Goal: Task Accomplishment & Management: Complete application form

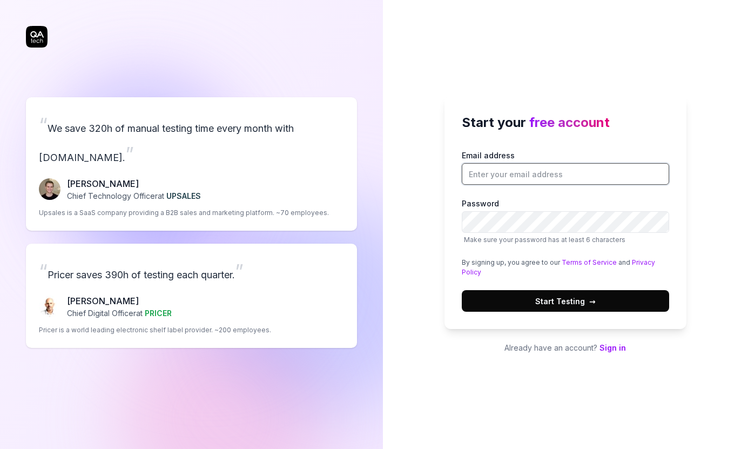
click at [553, 167] on input "Email address" at bounding box center [564, 174] width 207 height 22
type input "[EMAIL_ADDRESS][DOMAIN_NAME]"
click at [534, 301] on button "Start Testing →" at bounding box center [564, 301] width 207 height 22
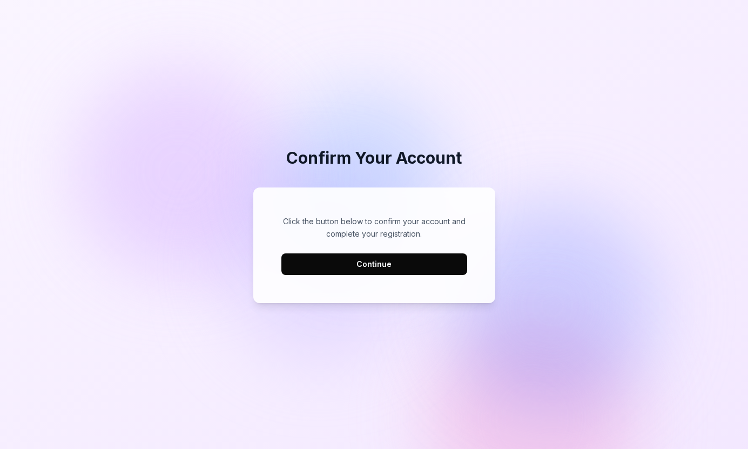
click at [347, 258] on button "Continue" at bounding box center [374, 264] width 186 height 22
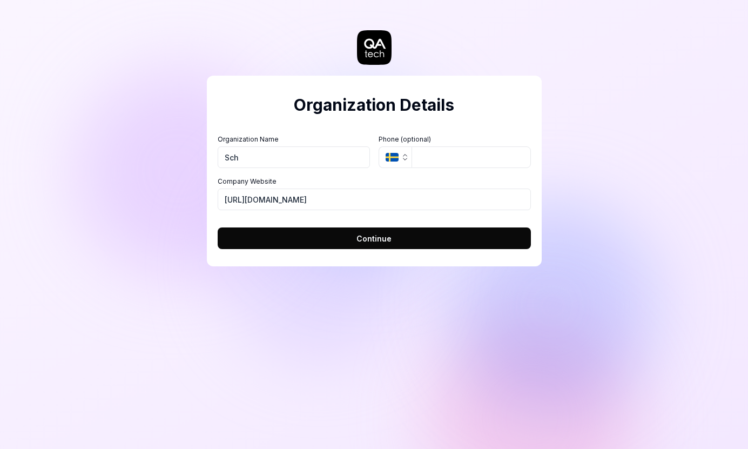
type input "ScholarTrail"
click at [375, 237] on span "Continue" at bounding box center [373, 238] width 35 height 11
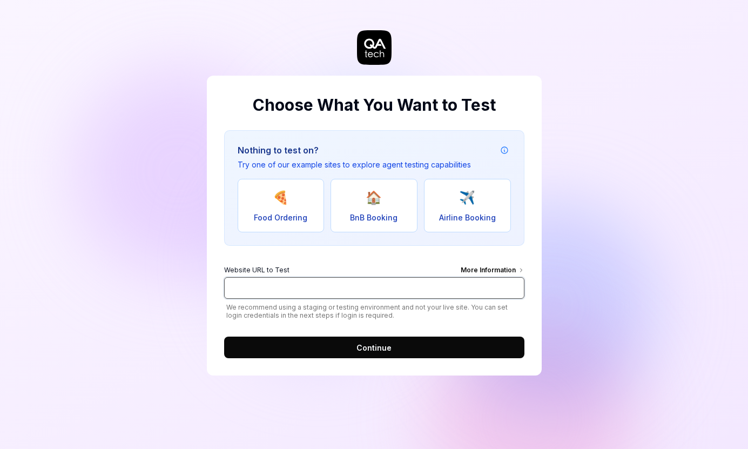
click at [339, 287] on input "Website URL to Test More Information" at bounding box center [374, 288] width 300 height 22
type input "[URL][DOMAIN_NAME]"
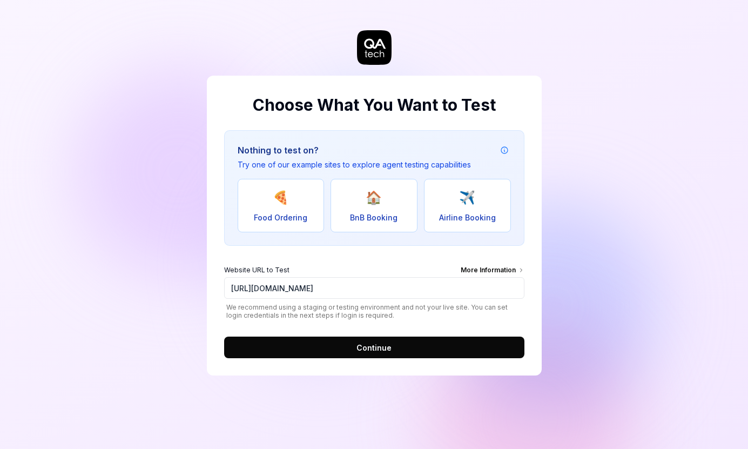
click at [351, 342] on button "Continue" at bounding box center [374, 347] width 300 height 22
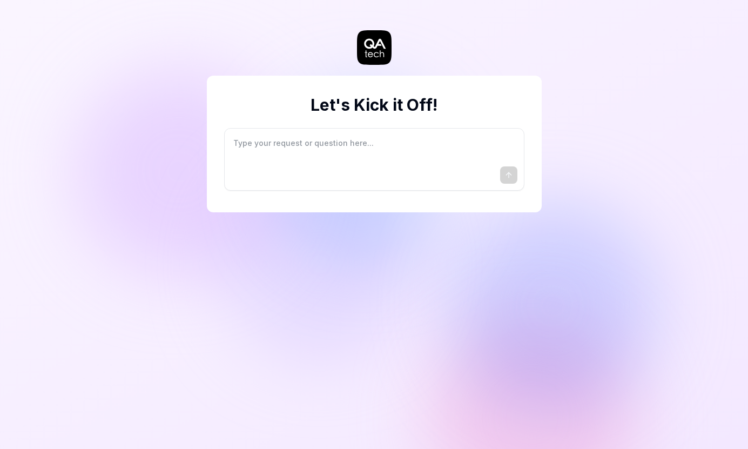
type textarea "*"
type textarea "I"
type textarea "*"
type textarea "I"
type textarea "*"
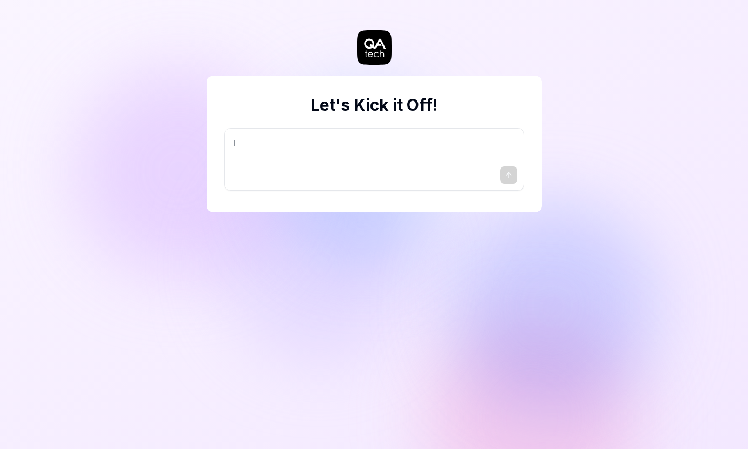
type textarea "I w"
type textarea "*"
type textarea "I wa"
type textarea "*"
type textarea "I wan"
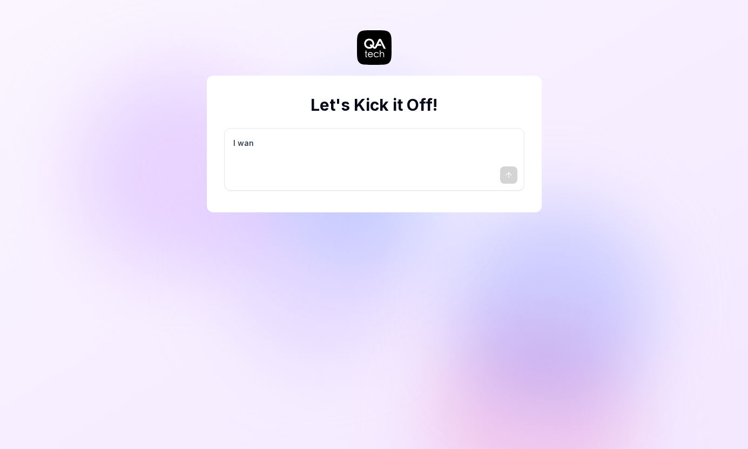
type textarea "*"
type textarea "I want"
type textarea "*"
type textarea "I want"
type textarea "*"
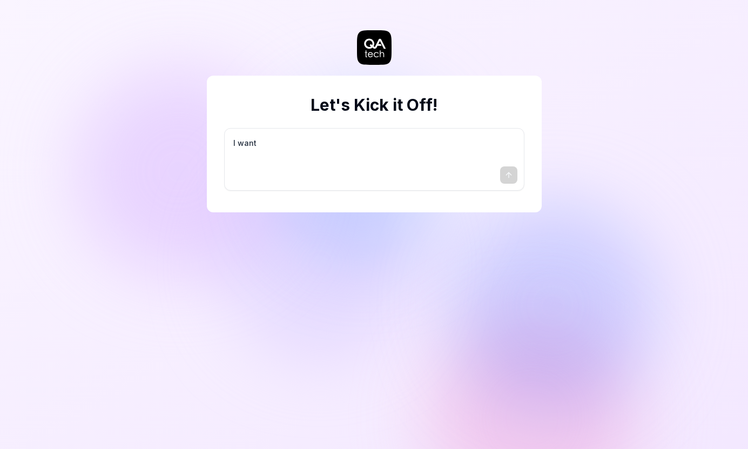
type textarea "I want a"
type textarea "*"
type textarea "I want a"
type textarea "*"
type textarea "I want a g"
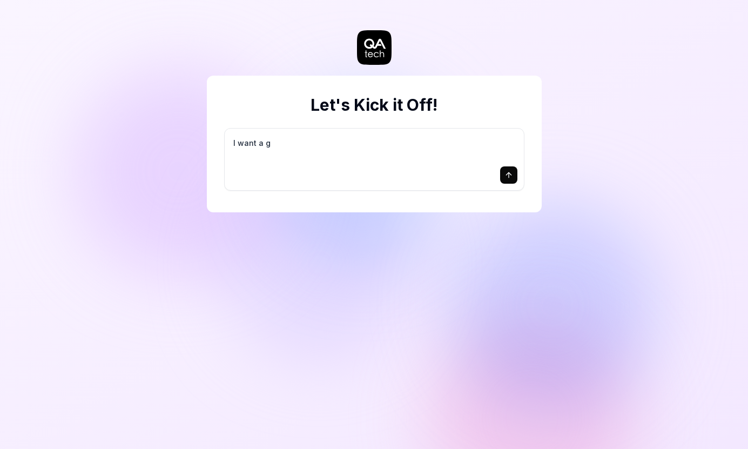
type textarea "*"
type textarea "I want a go"
type textarea "*"
type textarea "I want a goo"
type textarea "*"
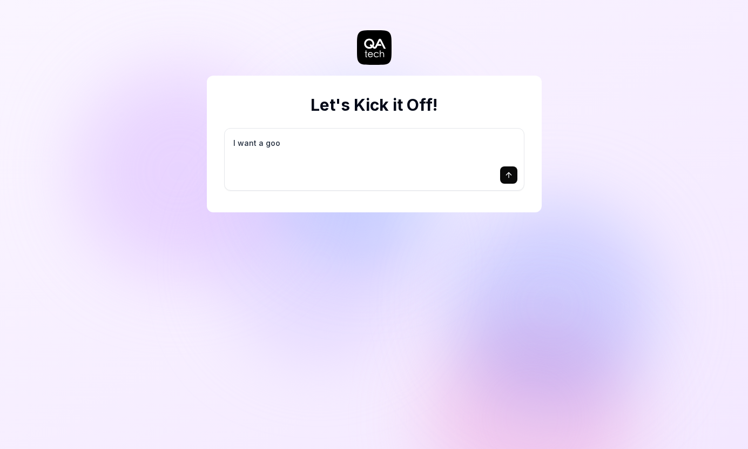
type textarea "I want a good"
type textarea "*"
type textarea "I want a good"
type textarea "*"
type textarea "I want a good t"
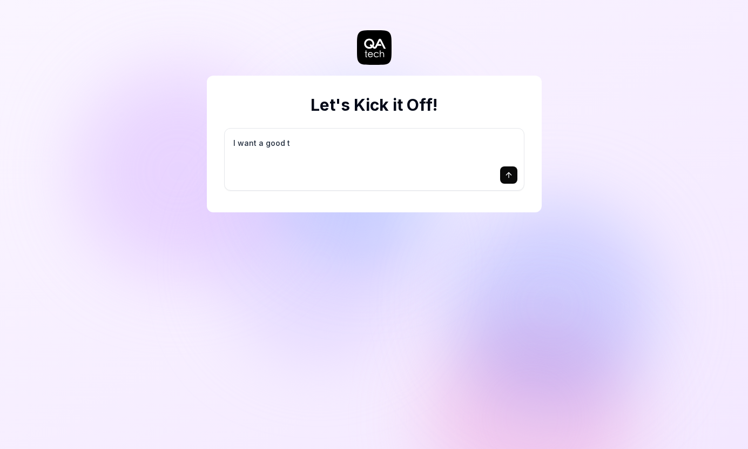
type textarea "*"
type textarea "I want a good te"
type textarea "*"
type textarea "I want a good tes"
type textarea "*"
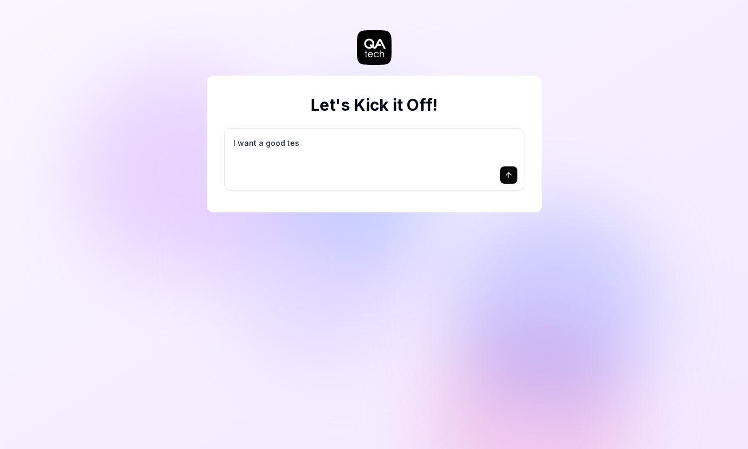
type textarea "I want a good test"
type textarea "*"
type textarea "I want a good test"
type textarea "*"
type textarea "I want a good test s"
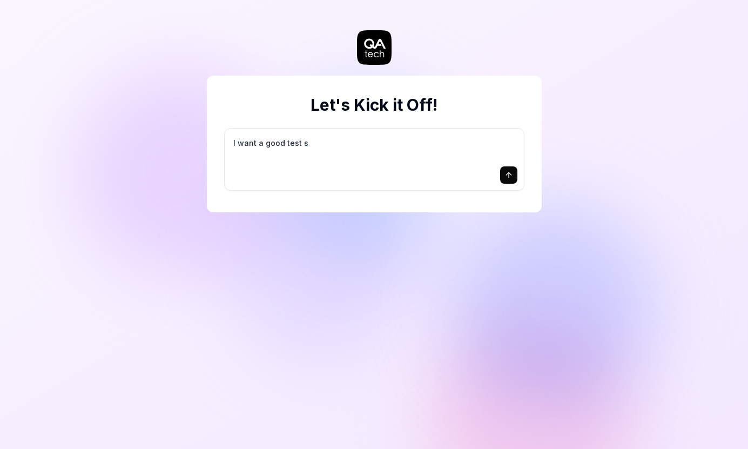
type textarea "*"
type textarea "I want a good test se"
type textarea "*"
type textarea "I want a good test set"
type textarea "*"
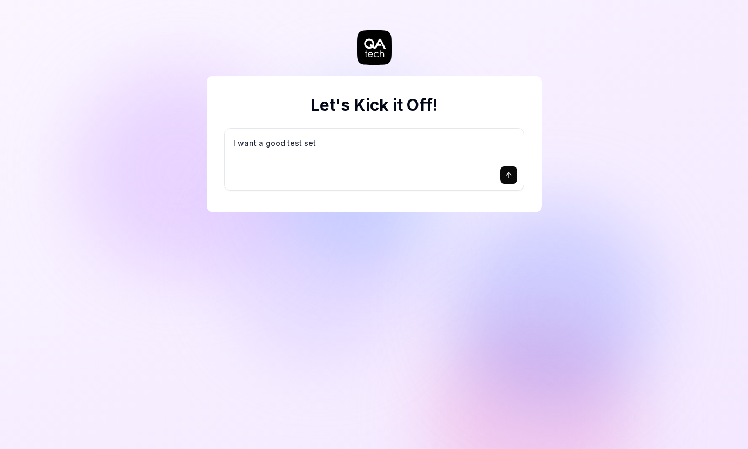
type textarea "I want a good test setu"
type textarea "*"
type textarea "I want a good test setup"
type textarea "*"
type textarea "I want a good test setup"
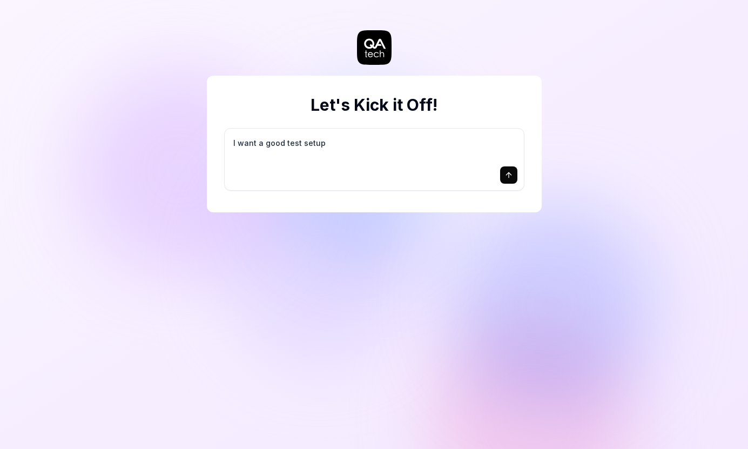
type textarea "*"
type textarea "I want a good test setup f"
type textarea "*"
type textarea "I want a good test setup fo"
type textarea "*"
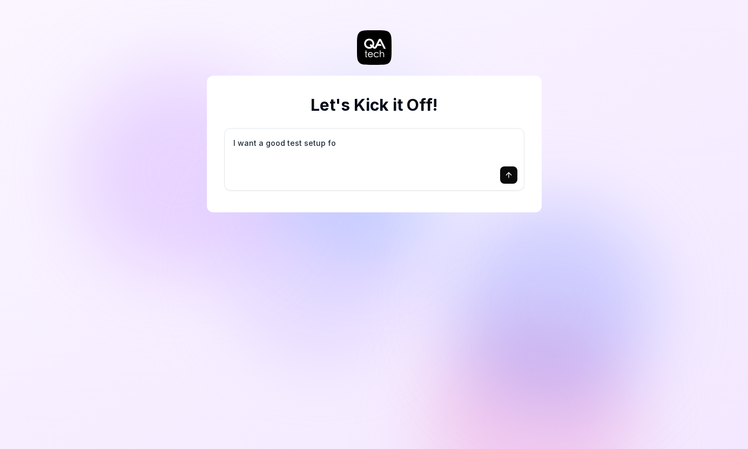
type textarea "I want a good test setup for"
type textarea "*"
type textarea "I want a good test setup for"
type textarea "*"
type textarea "I want a good test setup for m"
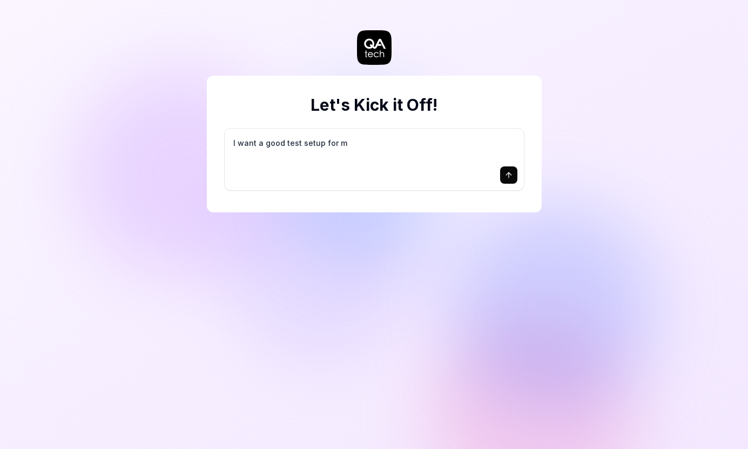
type textarea "*"
type textarea "I want a good test setup for my"
type textarea "*"
type textarea "I want a good test setup for my"
type textarea "*"
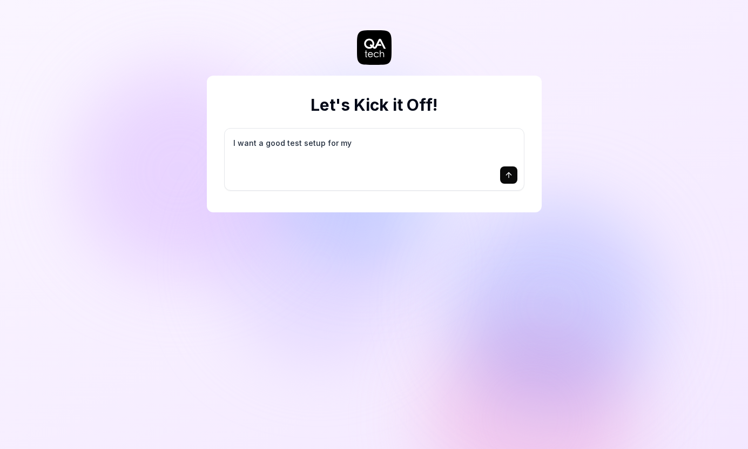
type textarea "I want a good test setup for my s"
type textarea "*"
type textarea "I want a good test setup for my si"
type textarea "*"
type textarea "I want a good test setup for my sit"
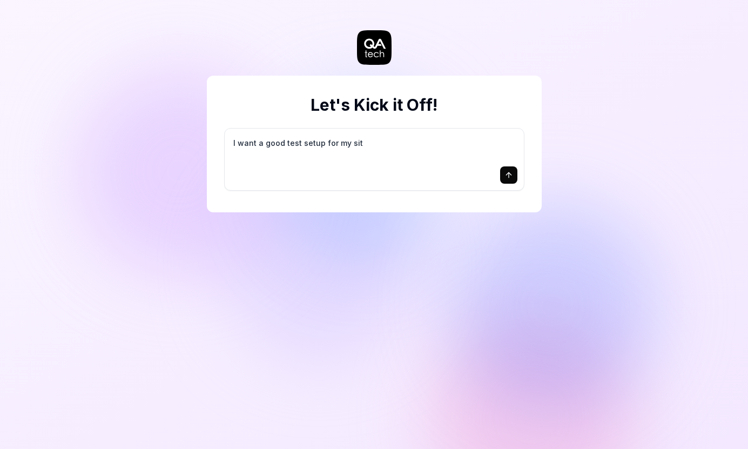
type textarea "*"
type textarea "I want a good test setup for my site"
type textarea "*"
type textarea "I want a good test setup for my site"
type textarea "*"
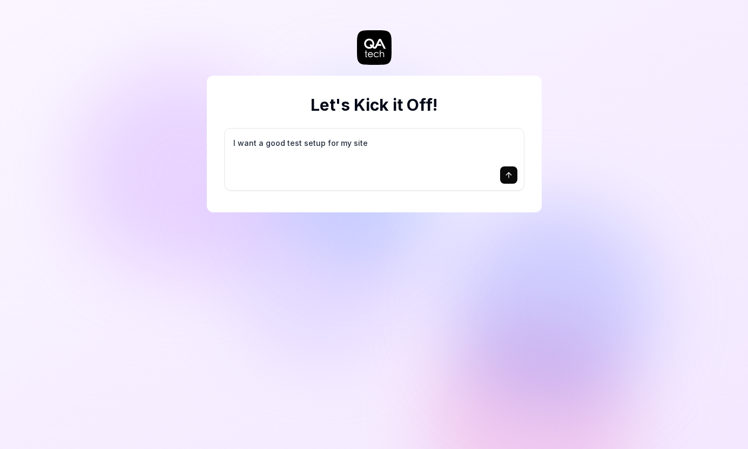
type textarea "I want a good test setup for my site -"
type textarea "*"
type textarea "I want a good test setup for my site -"
type textarea "*"
type textarea "I want a good test setup for my site - h"
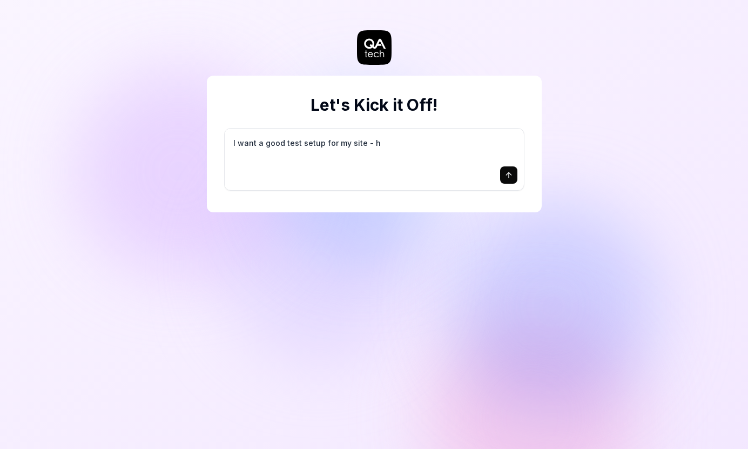
type textarea "*"
type textarea "I want a good test setup for my site - he"
type textarea "*"
type textarea "I want a good test setup for my site - hel"
type textarea "*"
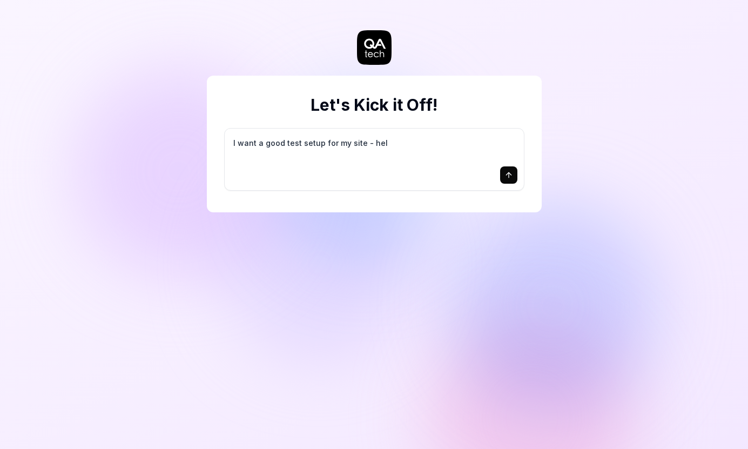
type textarea "I want a good test setup for my site - help"
type textarea "*"
type textarea "I want a good test setup for my site - help"
type textarea "*"
type textarea "I want a good test setup for my site - help m"
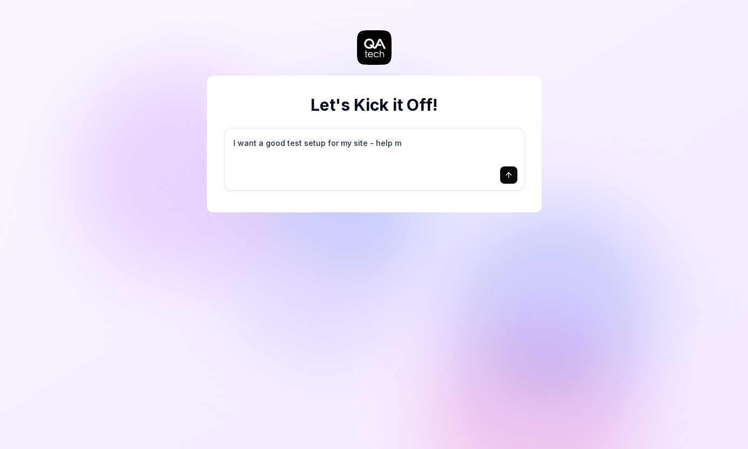
type textarea "*"
type textarea "I want a good test setup for my site - help me"
type textarea "*"
type textarea "I want a good test setup for my site - help me"
type textarea "*"
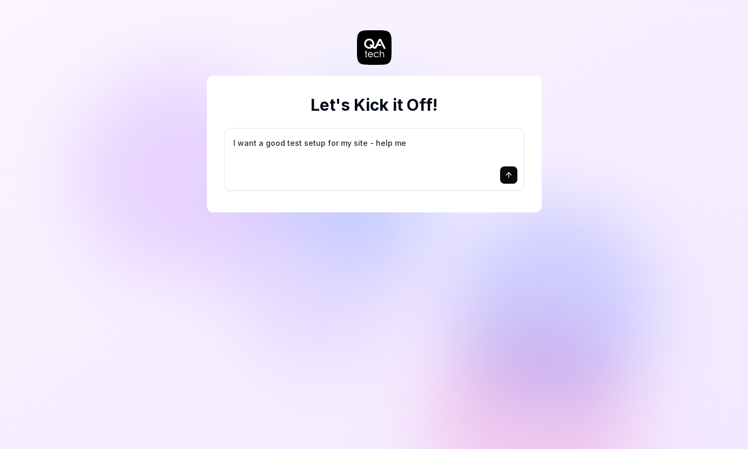
type textarea "I want a good test setup for my site - help me c"
type textarea "*"
type textarea "I want a good test setup for my site - help me cr"
type textarea "*"
type textarea "I want a good test setup for my site - help me cre"
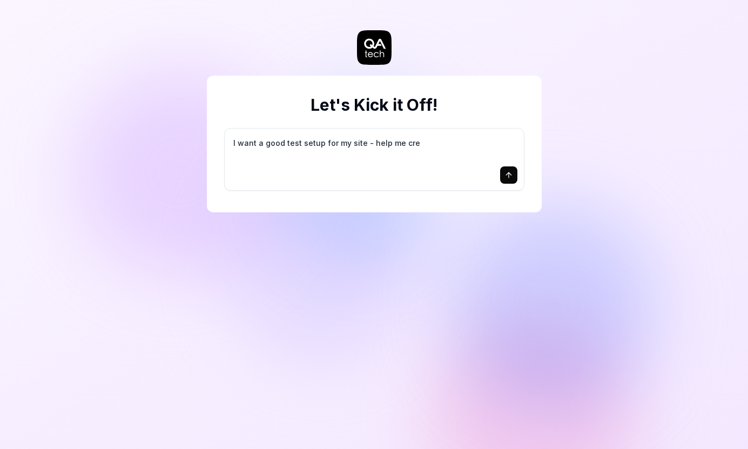
type textarea "*"
type textarea "I want a good test setup for my site - help me crea"
type textarea "*"
type textarea "I want a good test setup for my site - help me creat"
type textarea "*"
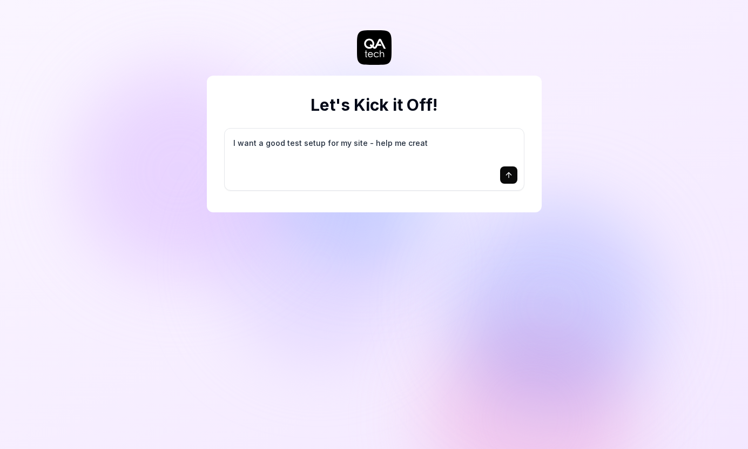
type textarea "I want a good test setup for my site - help me create"
type textarea "*"
type textarea "I want a good test setup for my site - help me create"
type textarea "*"
type textarea "I want a good test setup for my site - help me create t"
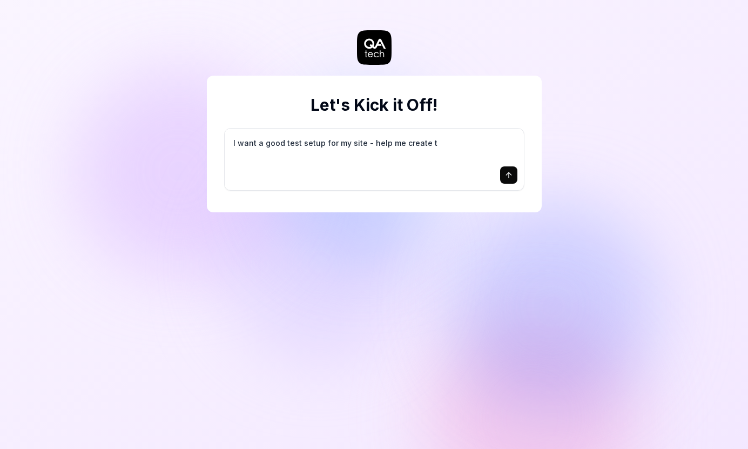
type textarea "*"
type textarea "I want a good test setup for my site - help me create th"
type textarea "*"
type textarea "I want a good test setup for my site - help me create the"
type textarea "*"
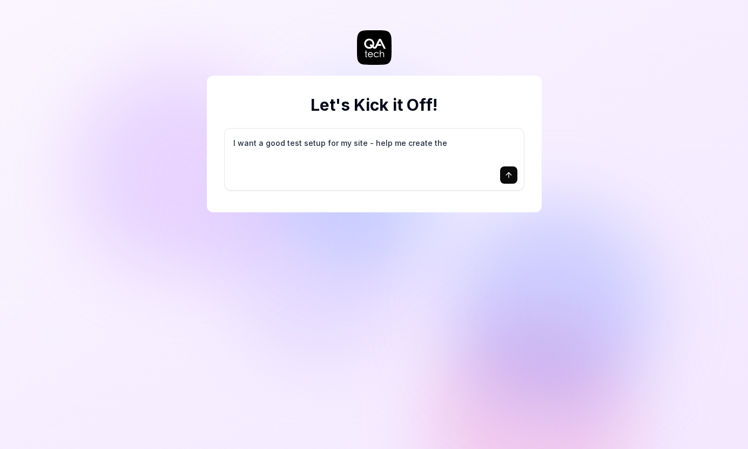
type textarea "I want a good test setup for my site - help me create the"
type textarea "*"
type textarea "I want a good test setup for my site - help me create the f"
type textarea "*"
type textarea "I want a good test setup for my site - help me create the fi"
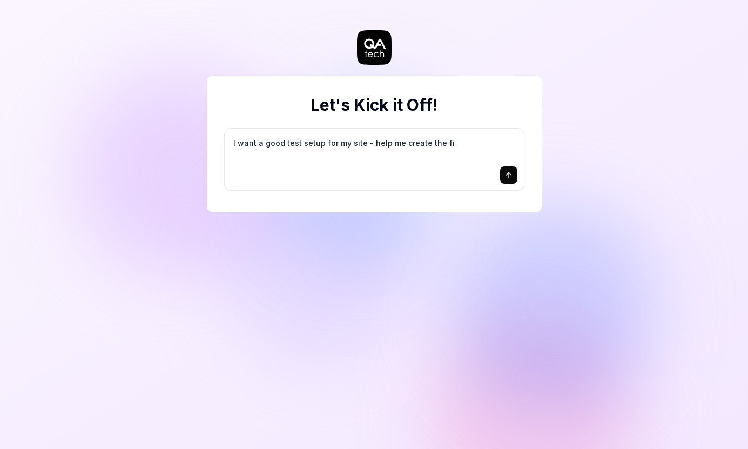
type textarea "*"
type textarea "I want a good test setup for my site - help me create the fir"
type textarea "*"
type textarea "I want a good test setup for my site - help me create the firs"
type textarea "*"
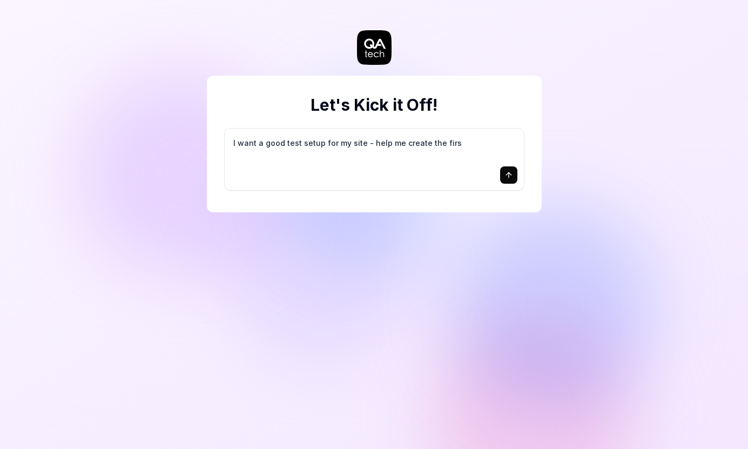
type textarea "I want a good test setup for my site - help me create the first"
type textarea "*"
type textarea "I want a good test setup for my site - help me create the first"
type textarea "*"
type textarea "I want a good test setup for my site - help me create the first 3"
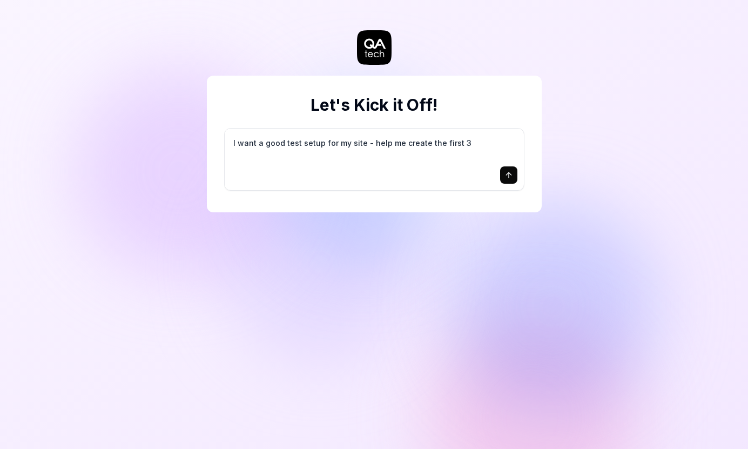
type textarea "*"
type textarea "I want a good test setup for my site - help me create the first 3-"
type textarea "*"
type textarea "I want a good test setup for my site - help me create the first 3-5"
type textarea "*"
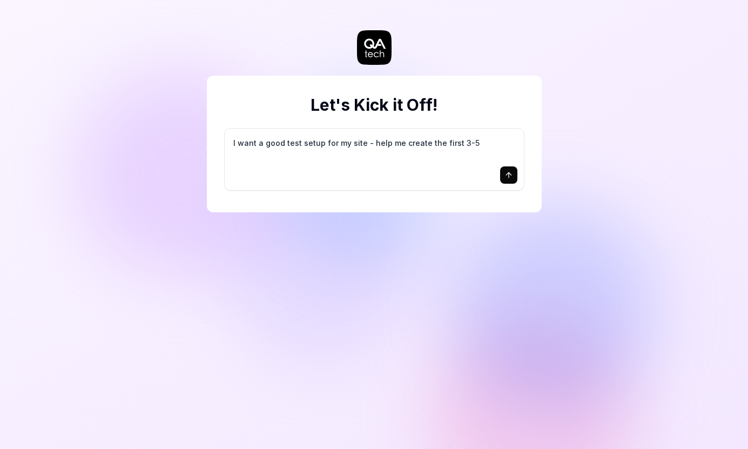
type textarea "I want a good test setup for my site - help me create the first 3-5"
type textarea "*"
type textarea "I want a good test setup for my site - help me create the first 3-5 t"
type textarea "*"
type textarea "I want a good test setup for my site - help me create the first 3-5 te"
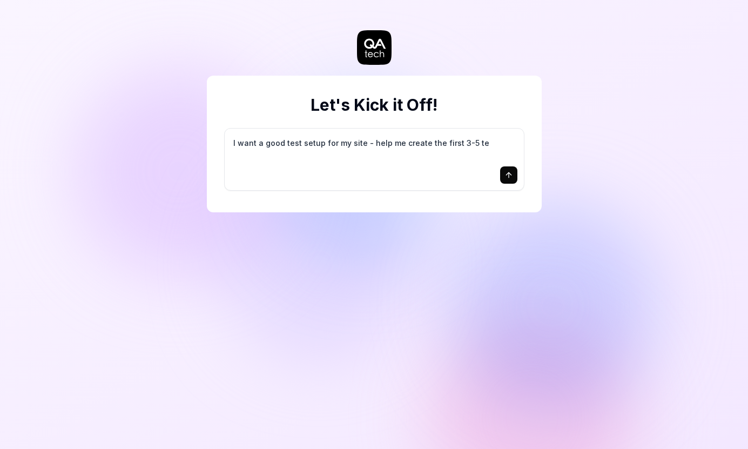
type textarea "*"
type textarea "I want a good test setup for my site - help me create the first 3-5 tes"
type textarea "*"
type textarea "I want a good test setup for my site - help me create the first 3-5 test"
type textarea "*"
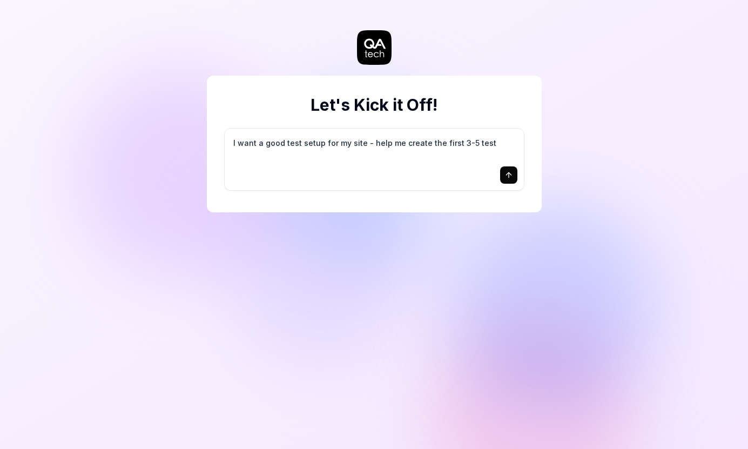
type textarea "I want a good test setup for my site - help me create the first 3-5 test"
type textarea "*"
type textarea "I want a good test setup for my site - help me create the first 3-5 test c"
type textarea "*"
type textarea "I want a good test setup for my site - help me create the first 3-5 test ca"
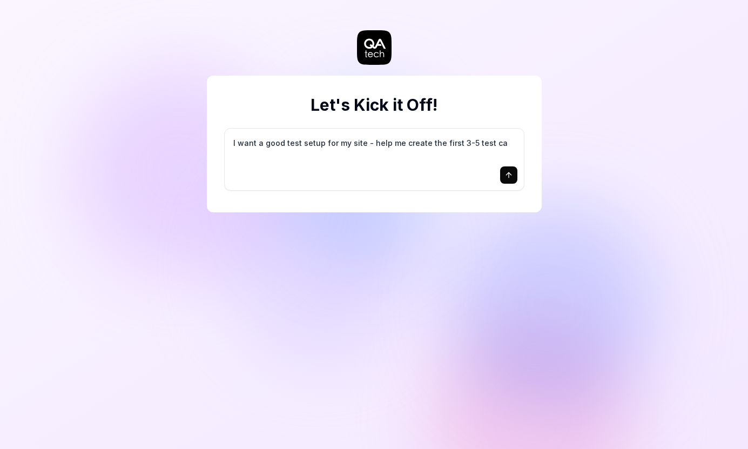
type textarea "*"
type textarea "I want a good test setup for my site - help me create the first 3-5 test cas"
type textarea "*"
type textarea "I want a good test setup for my site - help me create the first 3-5 test case"
type textarea "*"
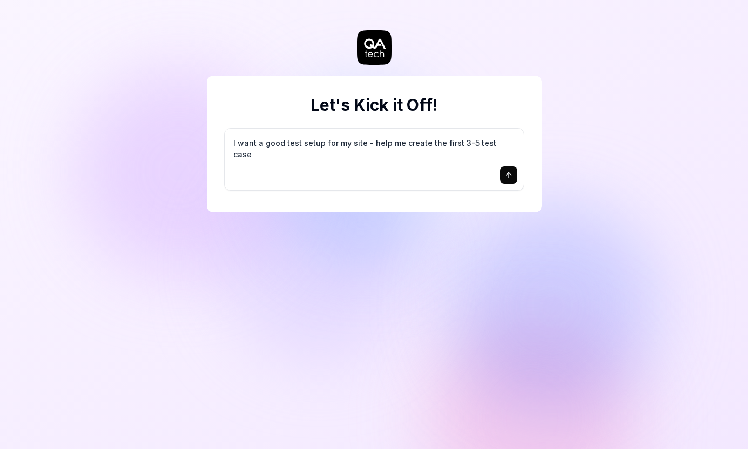
type textarea "I want a good test setup for my site - help me create the first 3-5 test cases"
click at [508, 178] on icon "submit" at bounding box center [508, 175] width 9 height 9
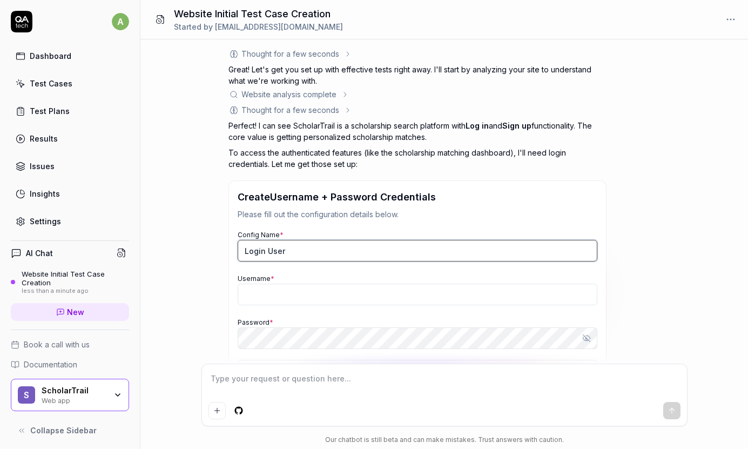
click at [307, 248] on input "Login User" at bounding box center [416, 251] width 359 height 22
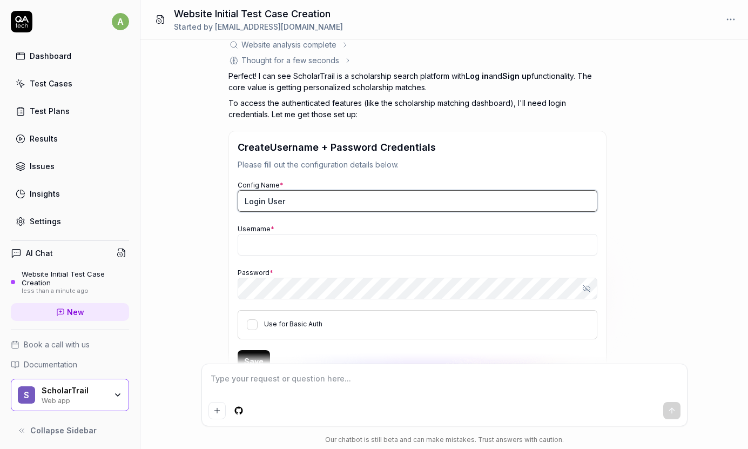
scroll to position [93, 0]
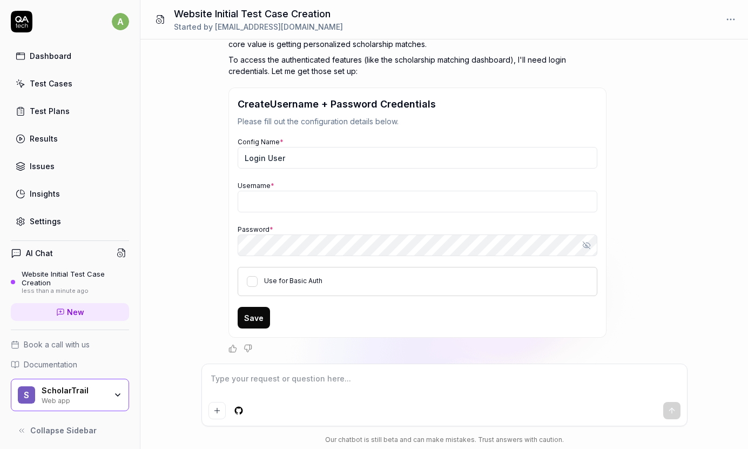
type textarea "*"
